Goal: Information Seeking & Learning: Learn about a topic

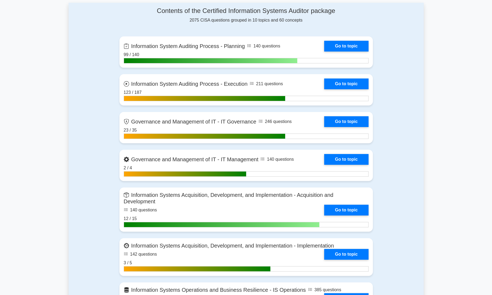
scroll to position [226, 0]
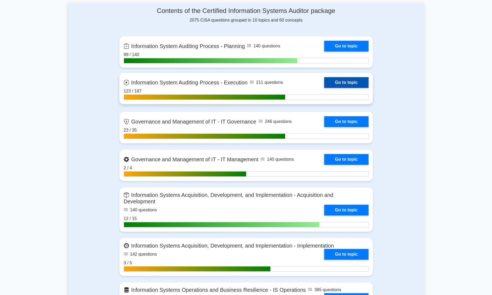
click at [347, 78] on link "Go to topic" at bounding box center [346, 82] width 44 height 11
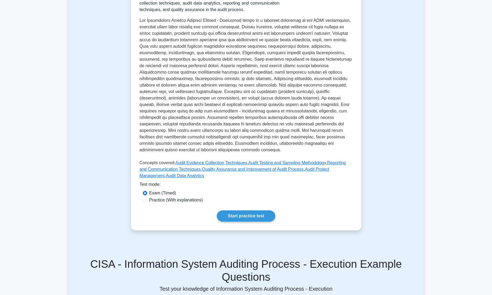
scroll to position [153, 0]
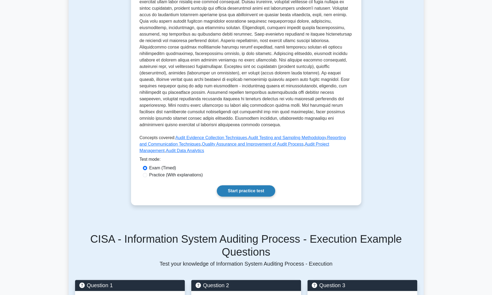
click at [254, 187] on link "Start practice test" at bounding box center [246, 190] width 58 height 11
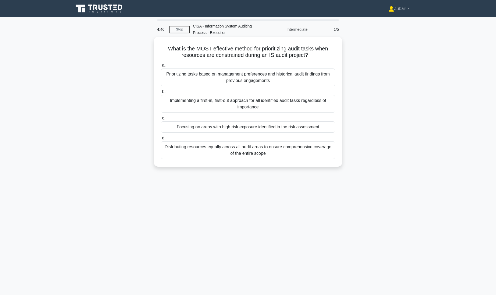
click at [310, 129] on div "Focusing on areas with high risk exposure identified in the risk assessment" at bounding box center [248, 126] width 174 height 11
click at [161, 120] on input "c. Focusing on areas with high risk exposure identified in the risk assessment" at bounding box center [161, 117] width 0 height 3
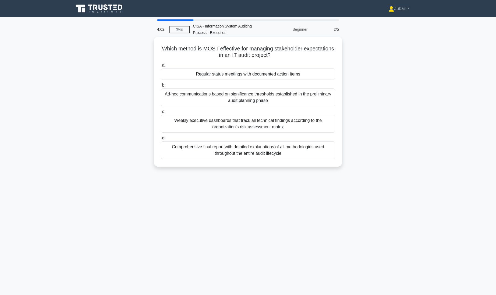
click at [322, 74] on div "Regular status meetings with documented action items" at bounding box center [248, 73] width 174 height 11
click at [161, 67] on input "a. Regular status meetings with documented action items" at bounding box center [161, 65] width 0 height 3
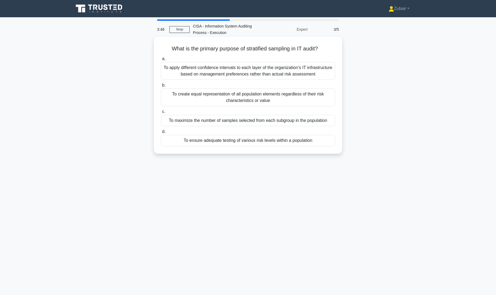
click at [301, 122] on div "To maximize the number of samples selected from each subgroup in the population" at bounding box center [248, 120] width 174 height 11
click at [161, 113] on input "c. To maximize the number of samples selected from each subgroup in the populat…" at bounding box center [161, 111] width 0 height 3
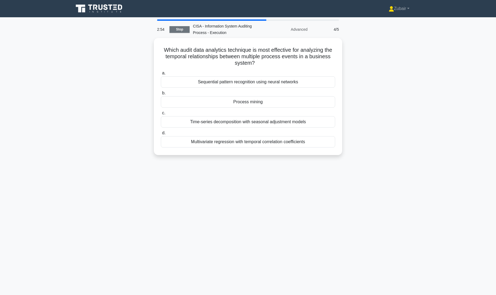
click at [180, 29] on link "Stop" at bounding box center [180, 29] width 20 height 7
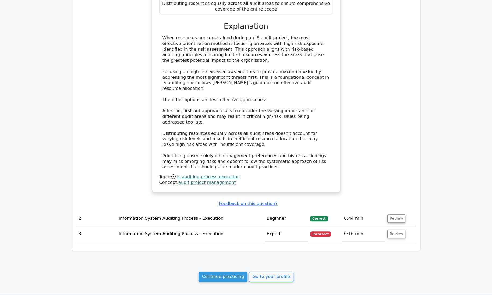
scroll to position [438, 0]
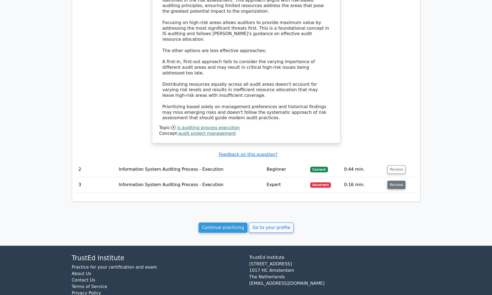
click at [394, 180] on button "Review" at bounding box center [397, 184] width 18 height 8
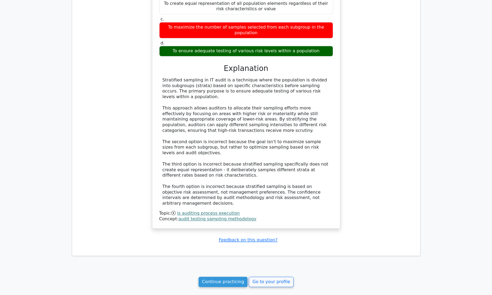
scroll to position [689, 0]
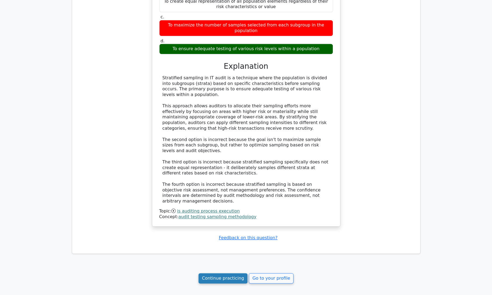
click at [226, 273] on link "Continue practicing" at bounding box center [223, 278] width 49 height 10
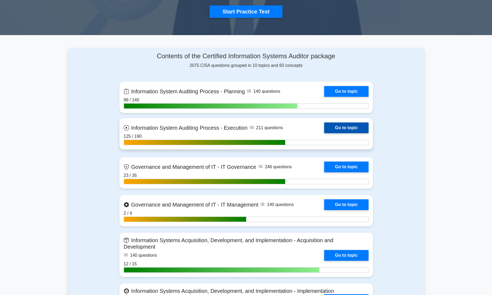
click at [347, 127] on link "Go to topic" at bounding box center [346, 127] width 44 height 11
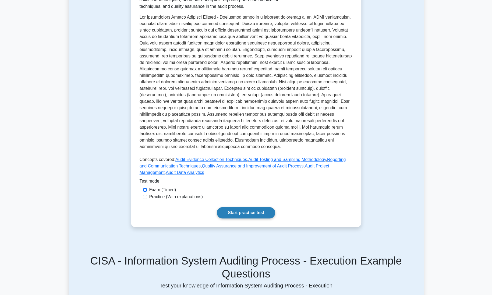
click at [254, 207] on link "Start practice test" at bounding box center [246, 212] width 58 height 11
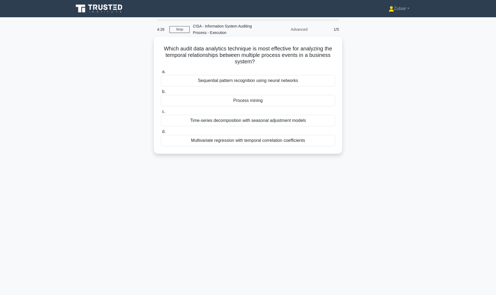
drag, startPoint x: 0, startPoint y: 0, endPoint x: 335, endPoint y: 135, distance: 361.5
click at [335, 135] on div "4:26 Stop CISA - Information System Auditing Process - Execution Advanced 1/5 W…" at bounding box center [248, 153] width 355 height 269
click at [226, 141] on div "Multivariate regression with temporal correlation coefficients" at bounding box center [248, 140] width 174 height 11
click at [161, 133] on input "d. Multivariate regression with temporal correlation coefficients" at bounding box center [161, 131] width 0 height 3
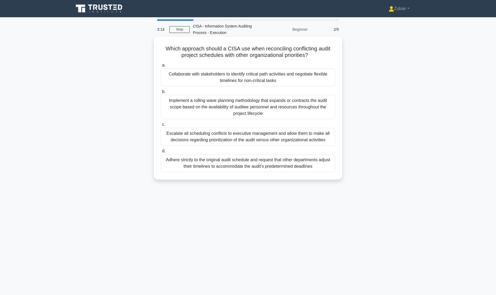
click at [320, 109] on div "Implement a rolling wave planning methodology that expands or contracts the aud…" at bounding box center [248, 107] width 174 height 24
click at [161, 93] on input "b. Implement a rolling wave planning methodology that expands or contracts the …" at bounding box center [161, 91] width 0 height 3
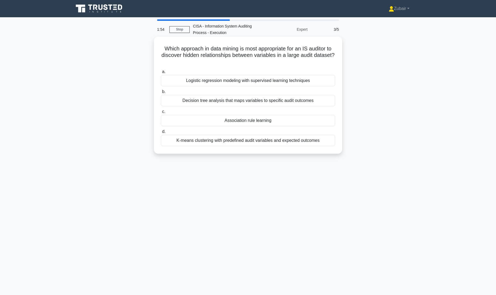
click at [306, 83] on div "Logistic regression modeling with supervised learning techniques" at bounding box center [248, 80] width 174 height 11
click at [161, 73] on input "a. Logistic regression modeling with supervised learning techniques" at bounding box center [161, 71] width 0 height 3
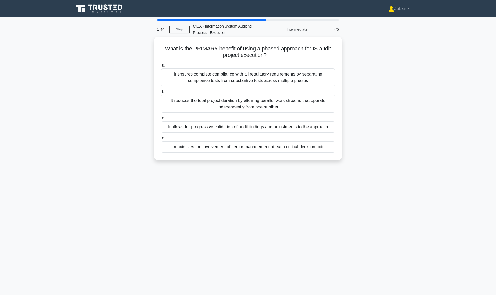
click at [323, 126] on div "It allows for progressive validation of audit findings and adjustments to the a…" at bounding box center [248, 126] width 174 height 11
click at [161, 120] on input "c. It allows for progressive validation of audit findings and adjustments to th…" at bounding box center [161, 117] width 0 height 3
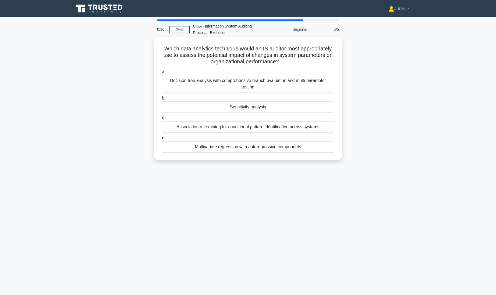
click at [309, 141] on div "Multivariate regression with autoregressive components" at bounding box center [248, 146] width 174 height 11
click at [161, 140] on input "d. Multivariate regression with autoregressive components" at bounding box center [161, 137] width 0 height 3
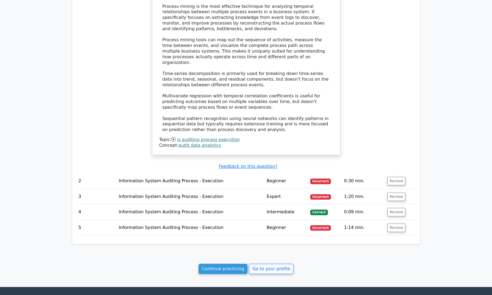
scroll to position [412, 0]
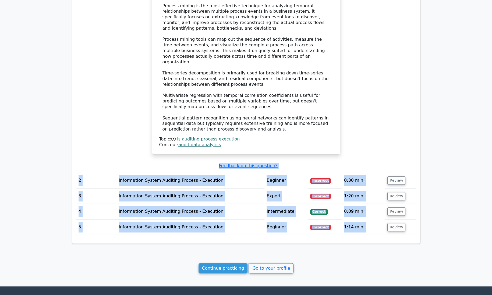
drag, startPoint x: 0, startPoint y: 0, endPoint x: 423, endPoint y: 272, distance: 503.2
click at [423, 238] on div "Question Analysis Question # Topic Difficulty Result Time Spent Action 1 Inform…" at bounding box center [246, 39] width 355 height 421
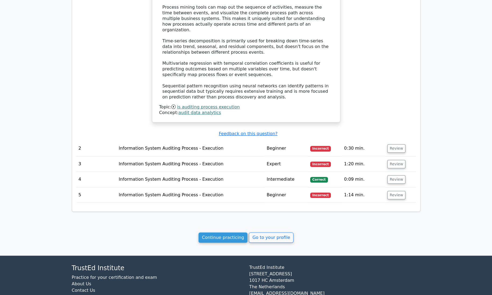
scroll to position [450, 0]
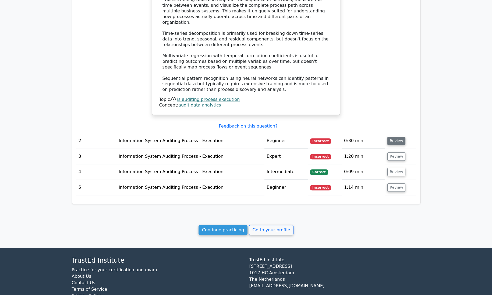
click at [398, 136] on button "Review" at bounding box center [397, 140] width 18 height 8
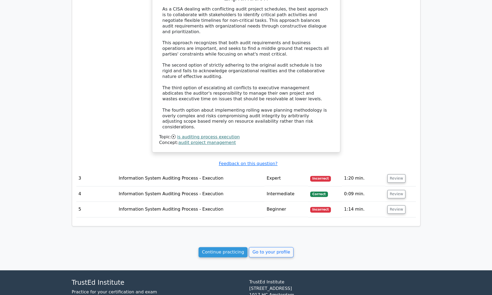
scroll to position [748, 0]
click at [398, 174] on button "Review" at bounding box center [397, 178] width 18 height 8
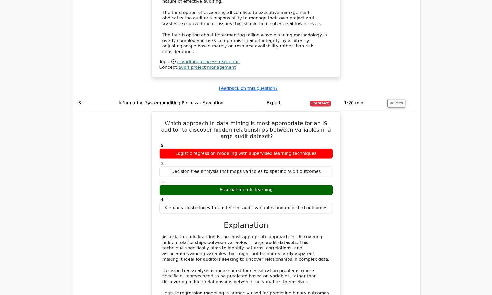
scroll to position [835, 0]
